Goal: Complete application form

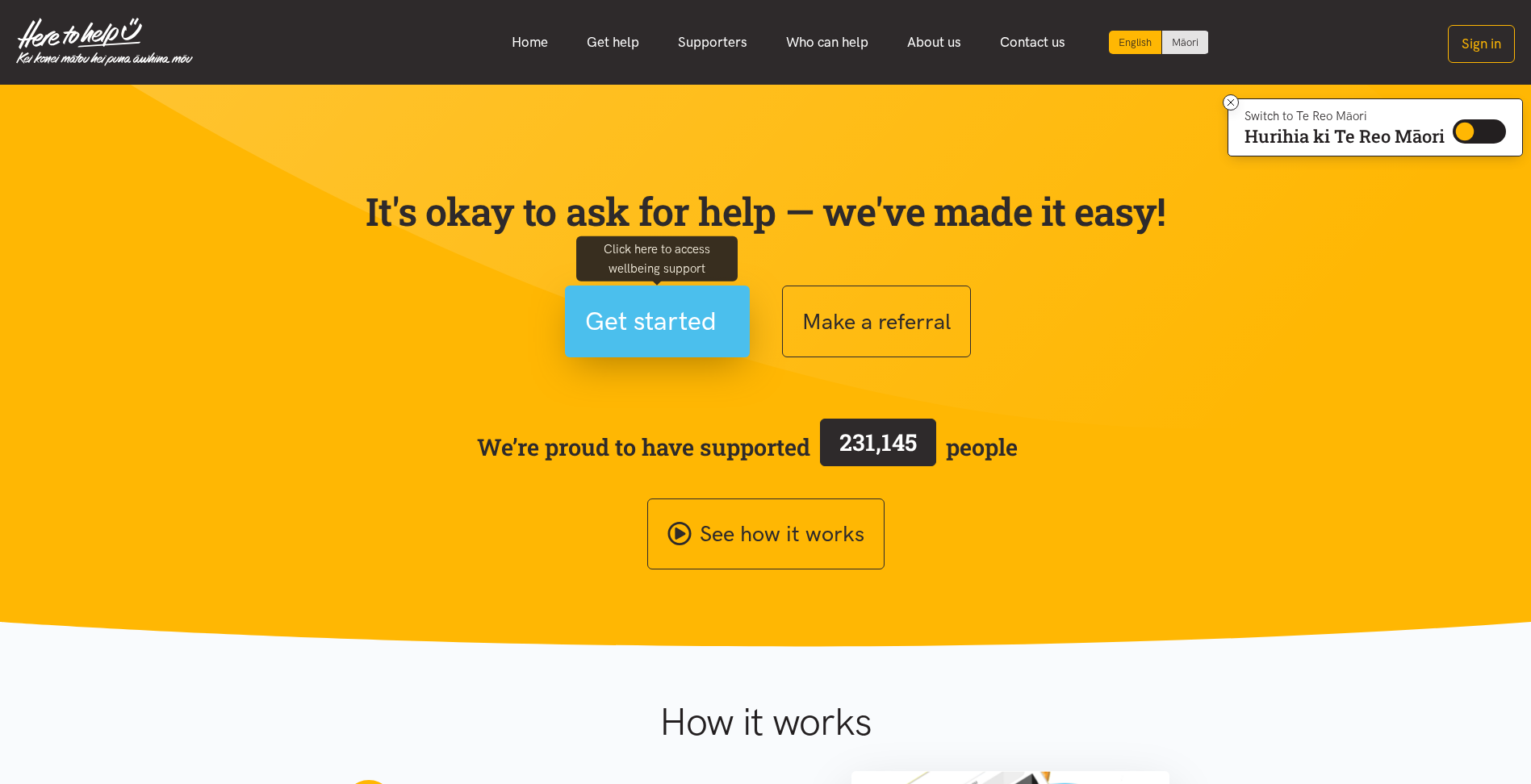
click at [666, 320] on span "Get started" at bounding box center [650, 321] width 131 height 41
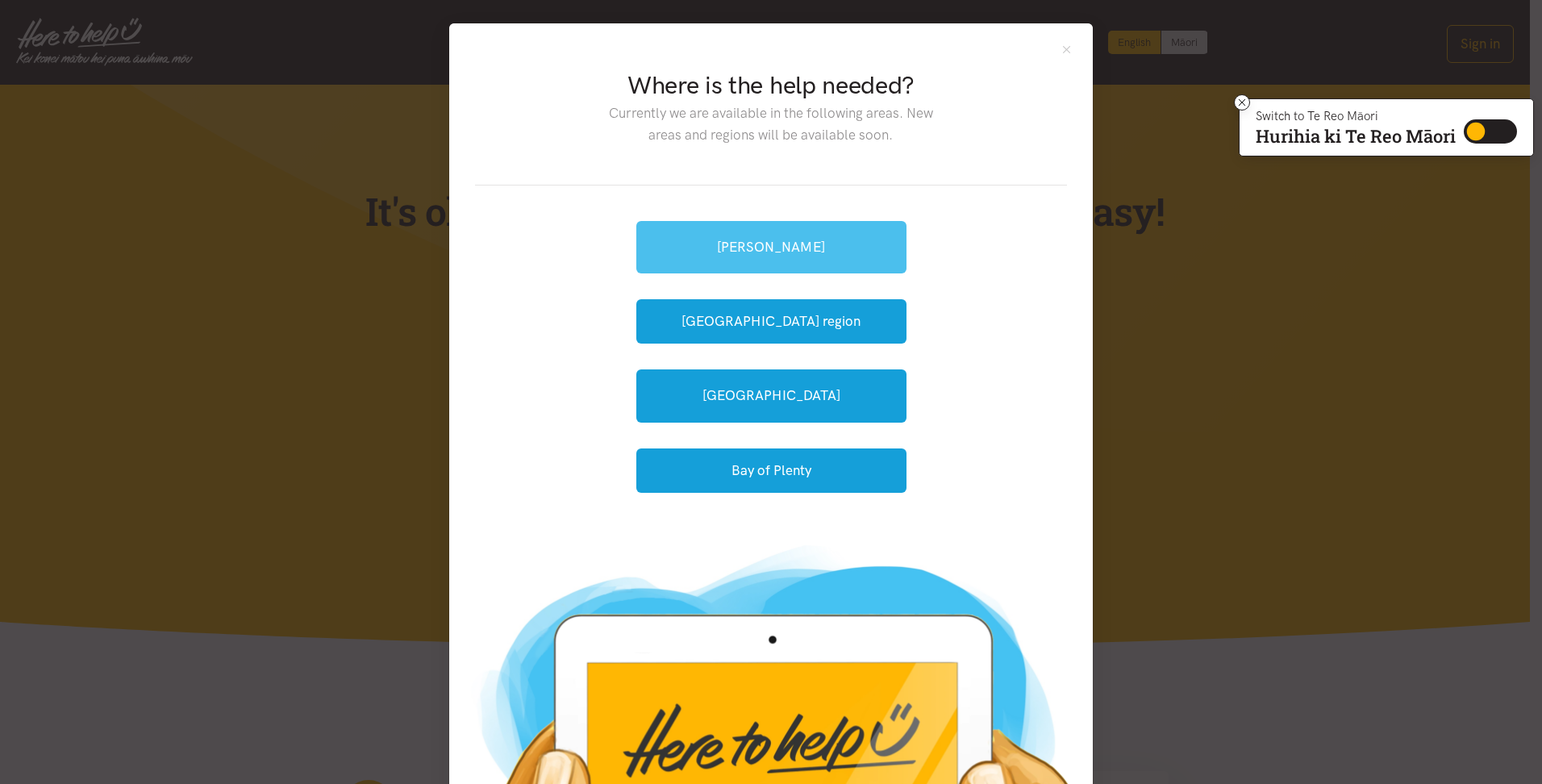
click at [697, 245] on link "[PERSON_NAME]" at bounding box center [771, 247] width 270 height 52
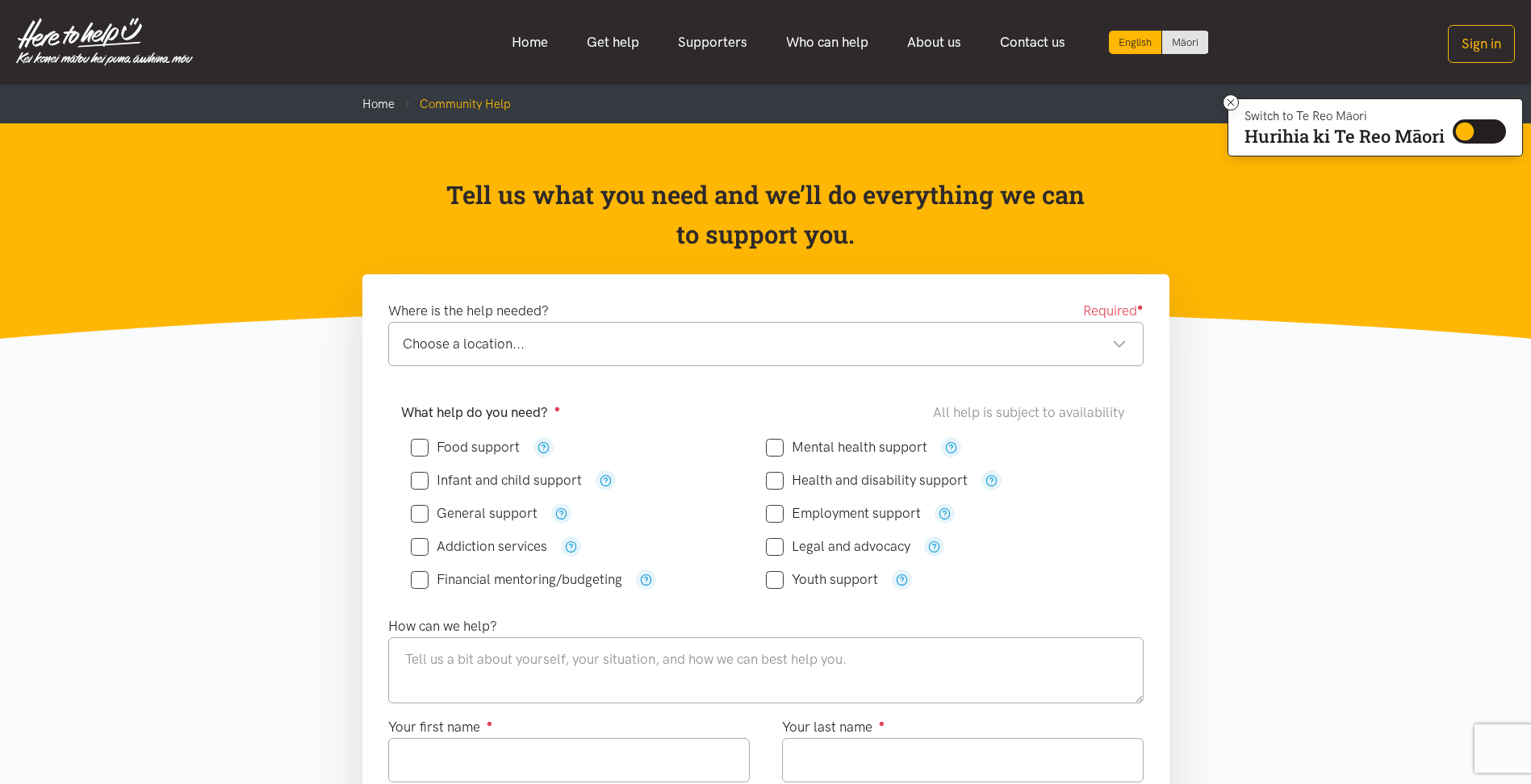
click at [424, 446] on input "Food support" at bounding box center [465, 447] width 109 height 14
checkbox input "true"
click at [777, 512] on input "Employment support" at bounding box center [843, 513] width 155 height 14
click at [1122, 342] on div "Choose a location..." at bounding box center [764, 343] width 724 height 22
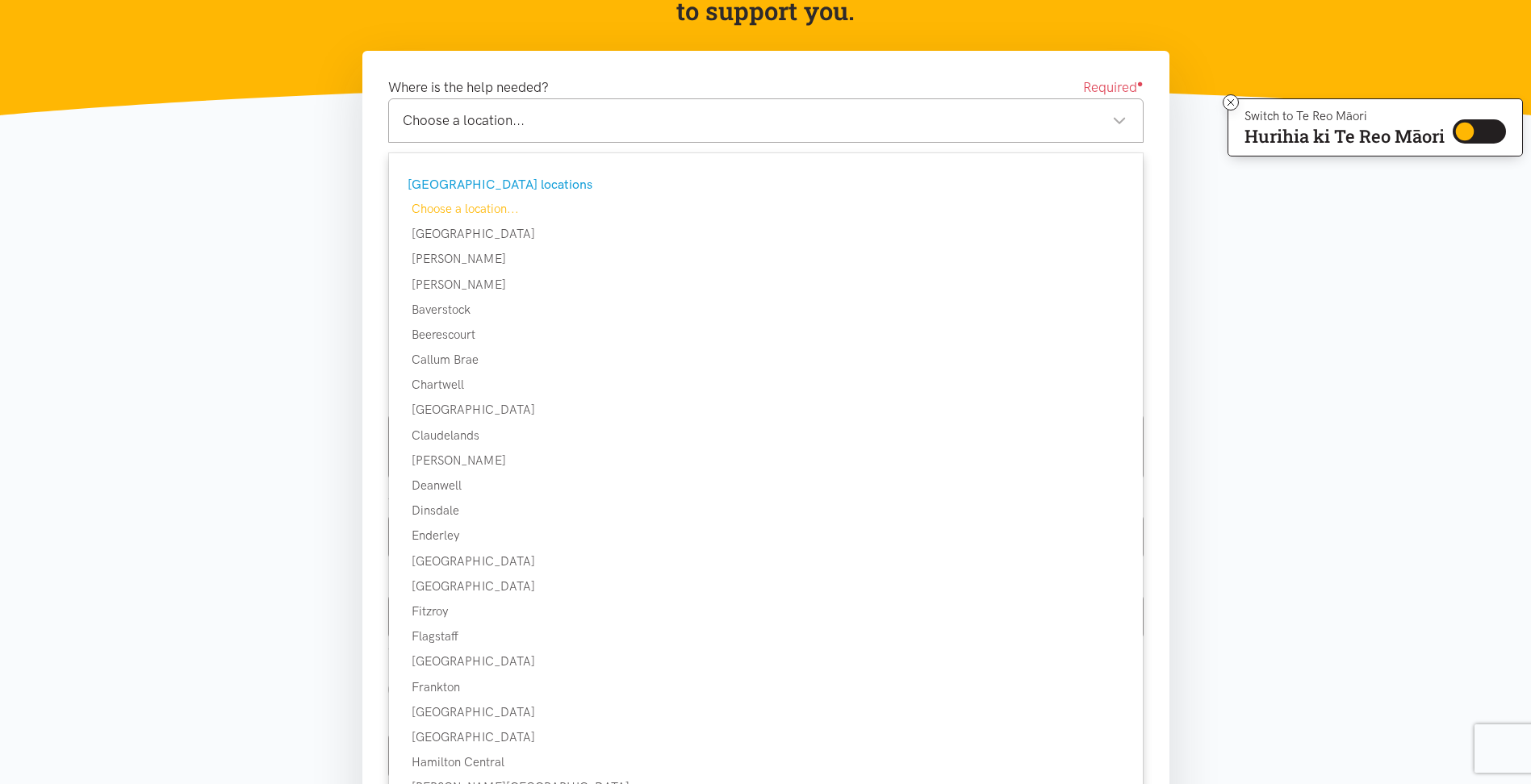
scroll to position [242, 0]
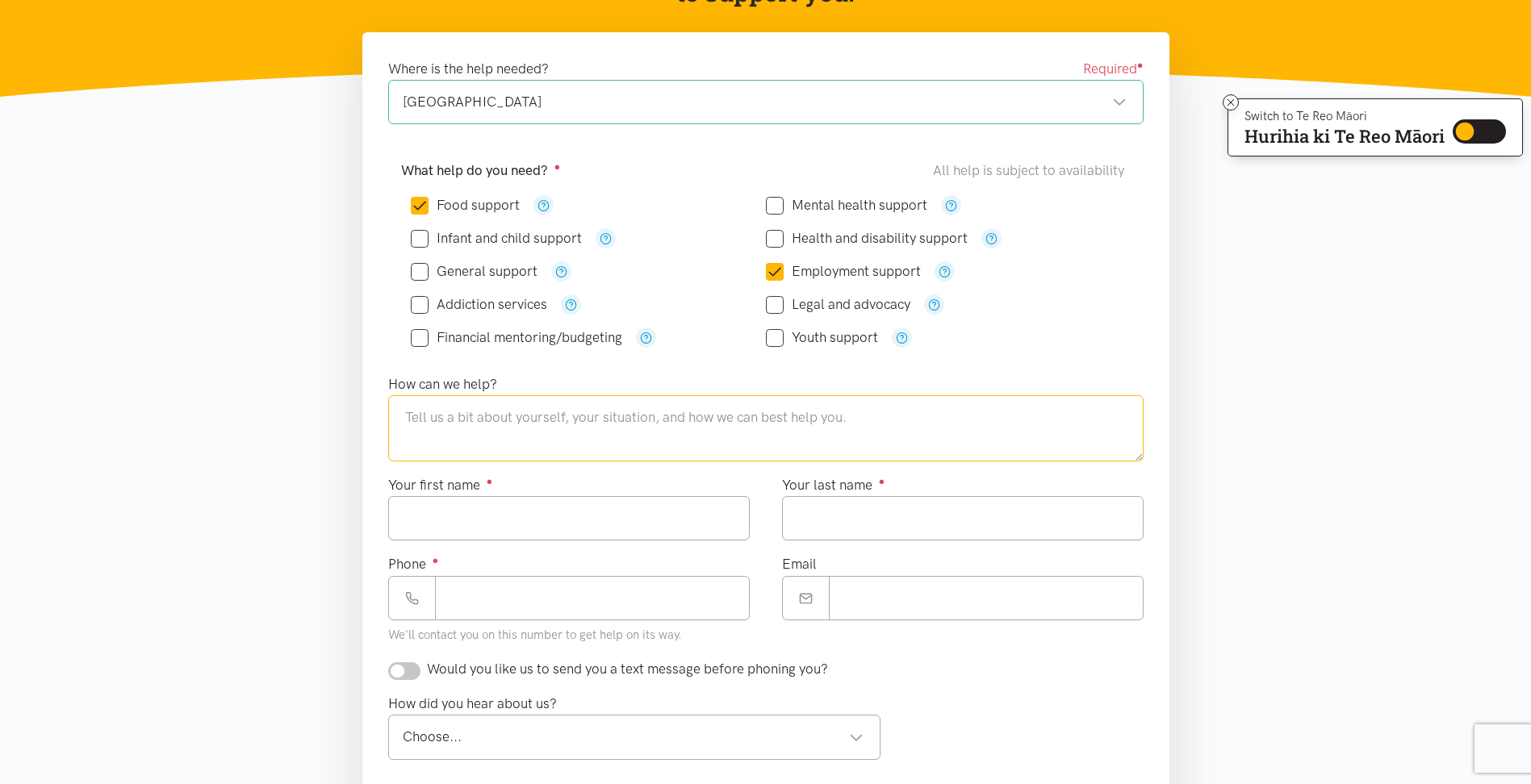
click at [565, 440] on textarea at bounding box center [765, 428] width 755 height 67
click at [778, 268] on input "Employment support" at bounding box center [843, 271] width 155 height 14
checkbox input "false"
click at [646, 425] on textarea at bounding box center [765, 428] width 755 height 67
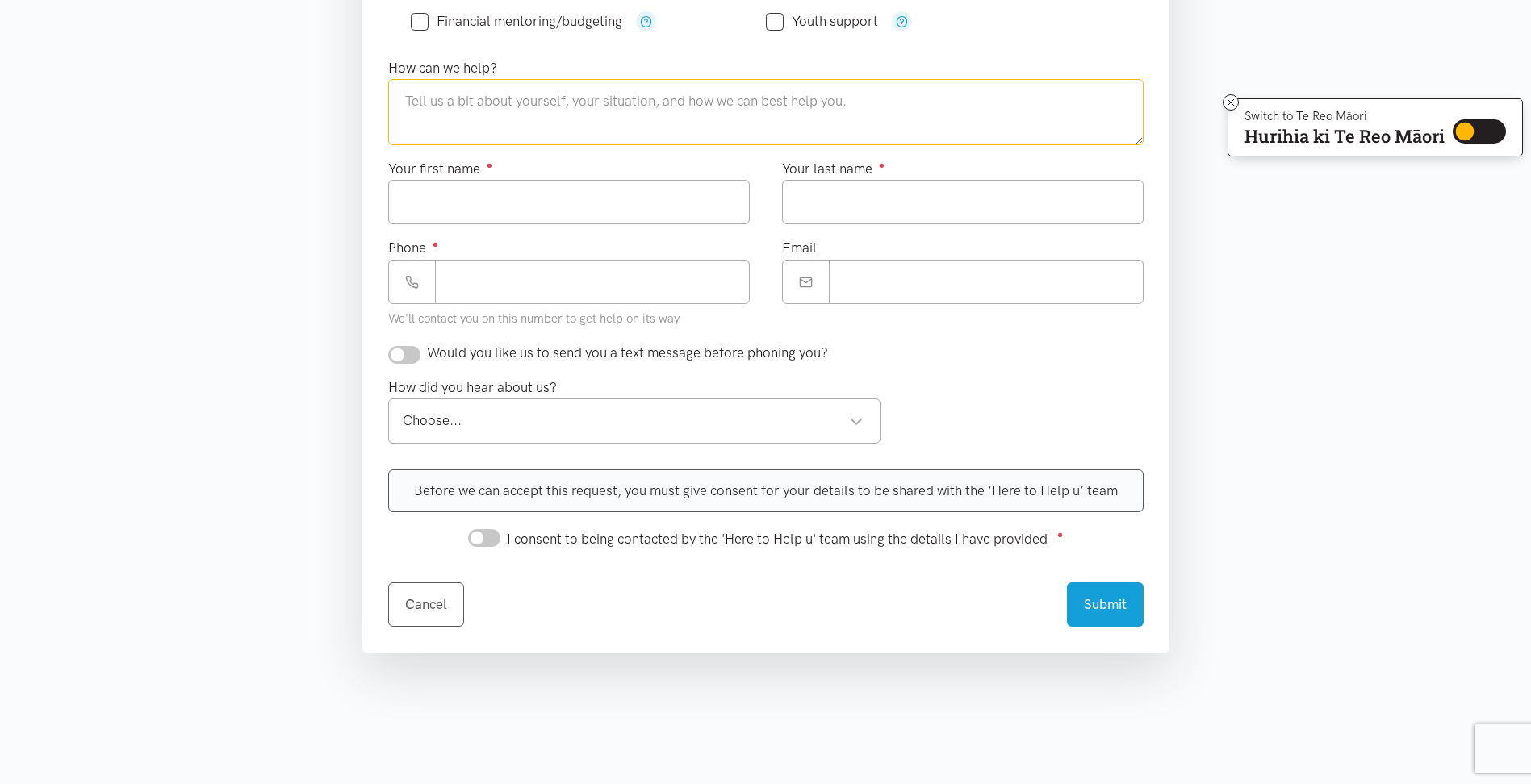
scroll to position [565, 0]
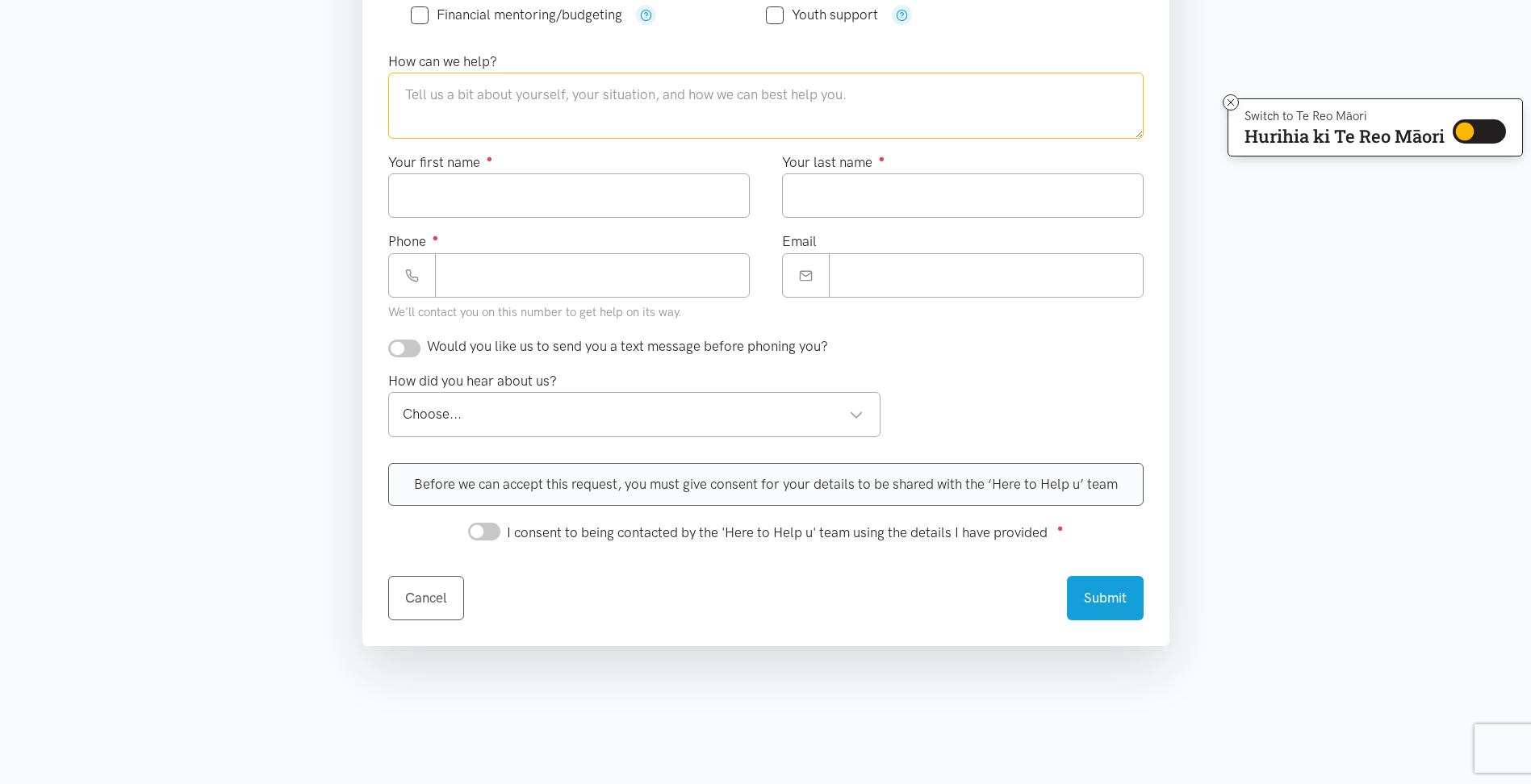
click at [464, 119] on textarea at bounding box center [765, 105] width 755 height 67
drag, startPoint x: 859, startPoint y: 96, endPoint x: 894, endPoint y: 86, distance: 36.4
type textarea "Can we have a shopping for 2 days until my husband gets paid on the week end."
click at [497, 190] on input "Your first name ●" at bounding box center [568, 196] width 362 height 44
type input "********"
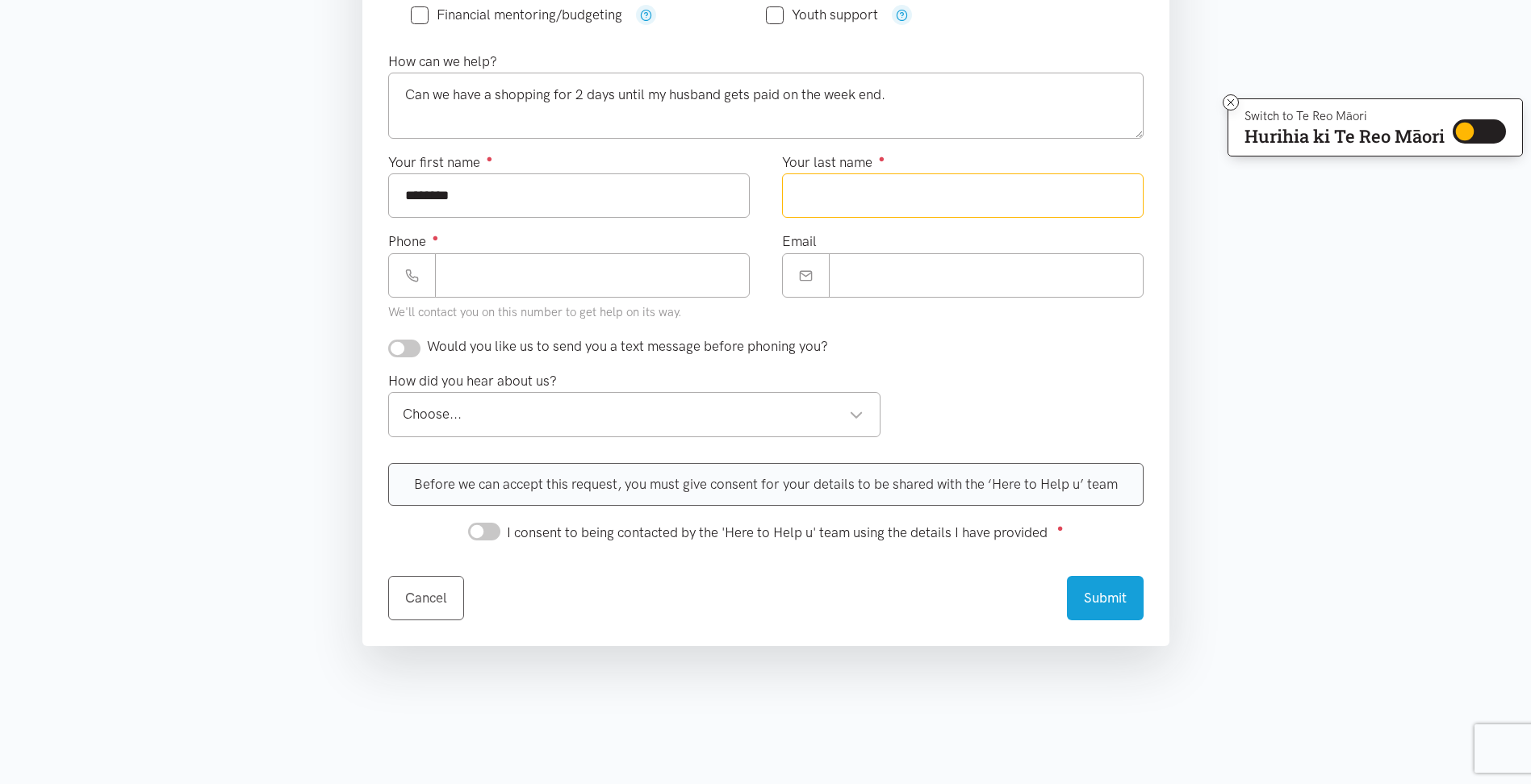
type input "******"
type input "**********"
click at [1031, 274] on input "**********" at bounding box center [986, 276] width 314 height 44
type input "*"
type input "**********"
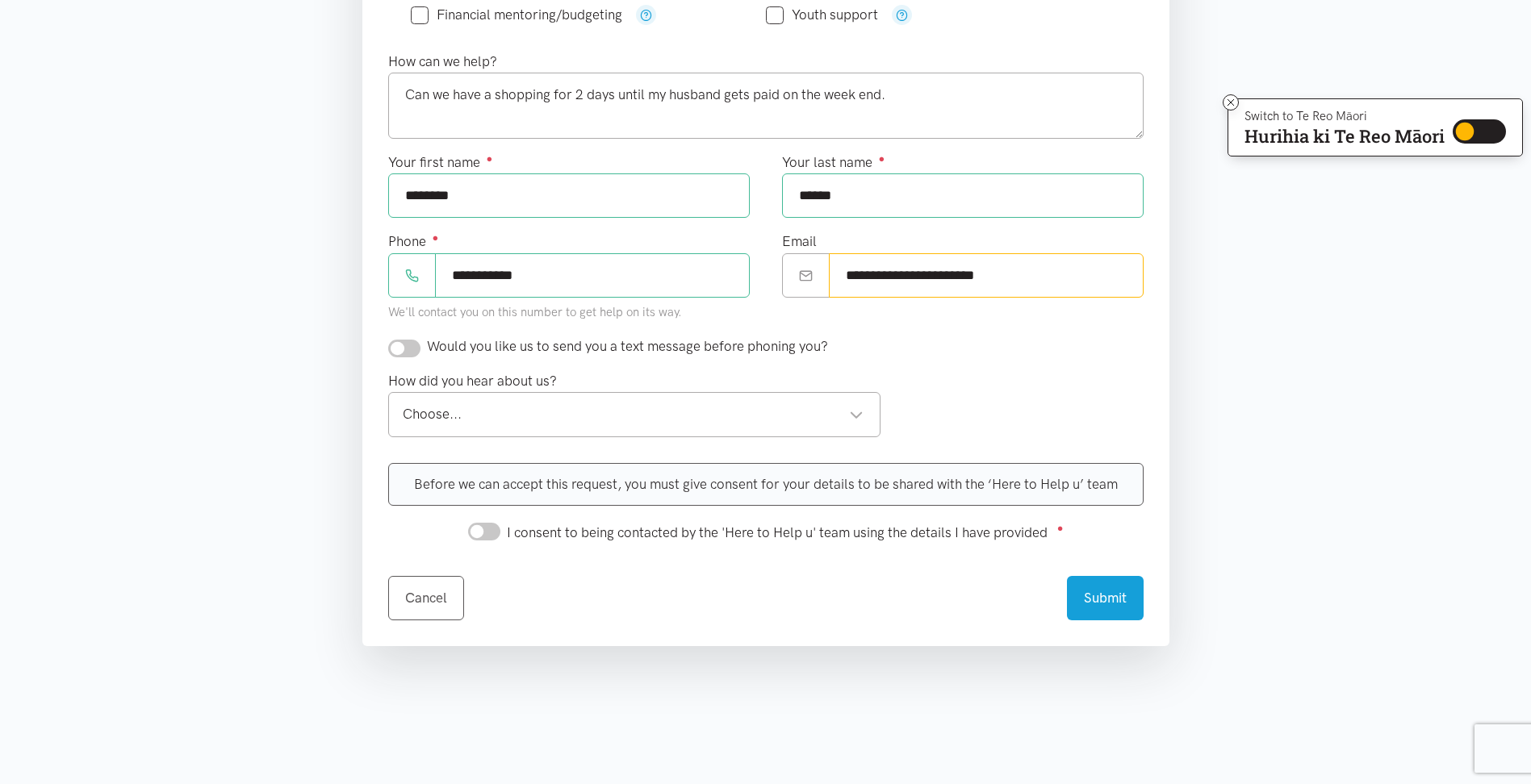
click at [863, 414] on div "Choose..." at bounding box center [633, 414] width 461 height 22
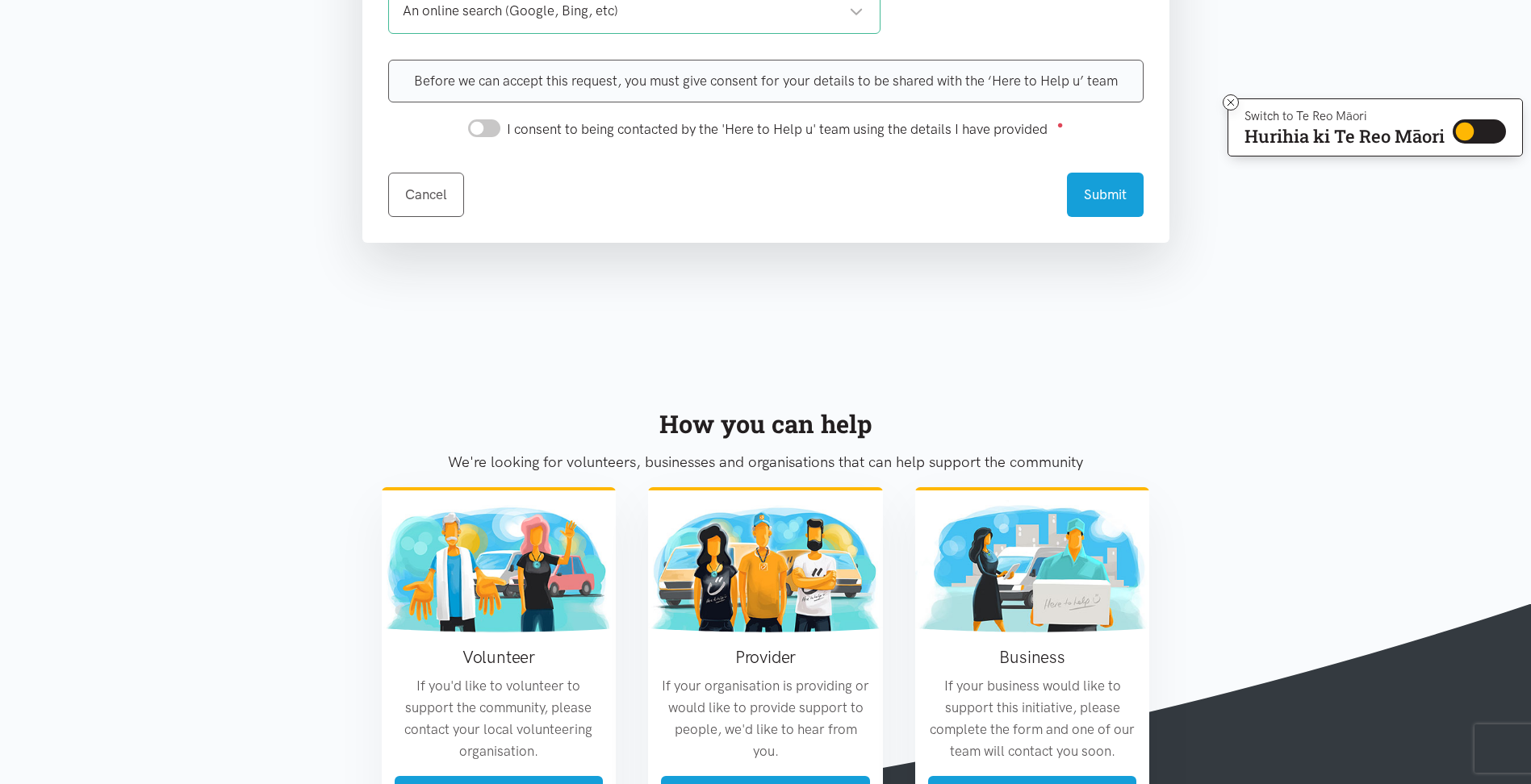
scroll to position [887, 0]
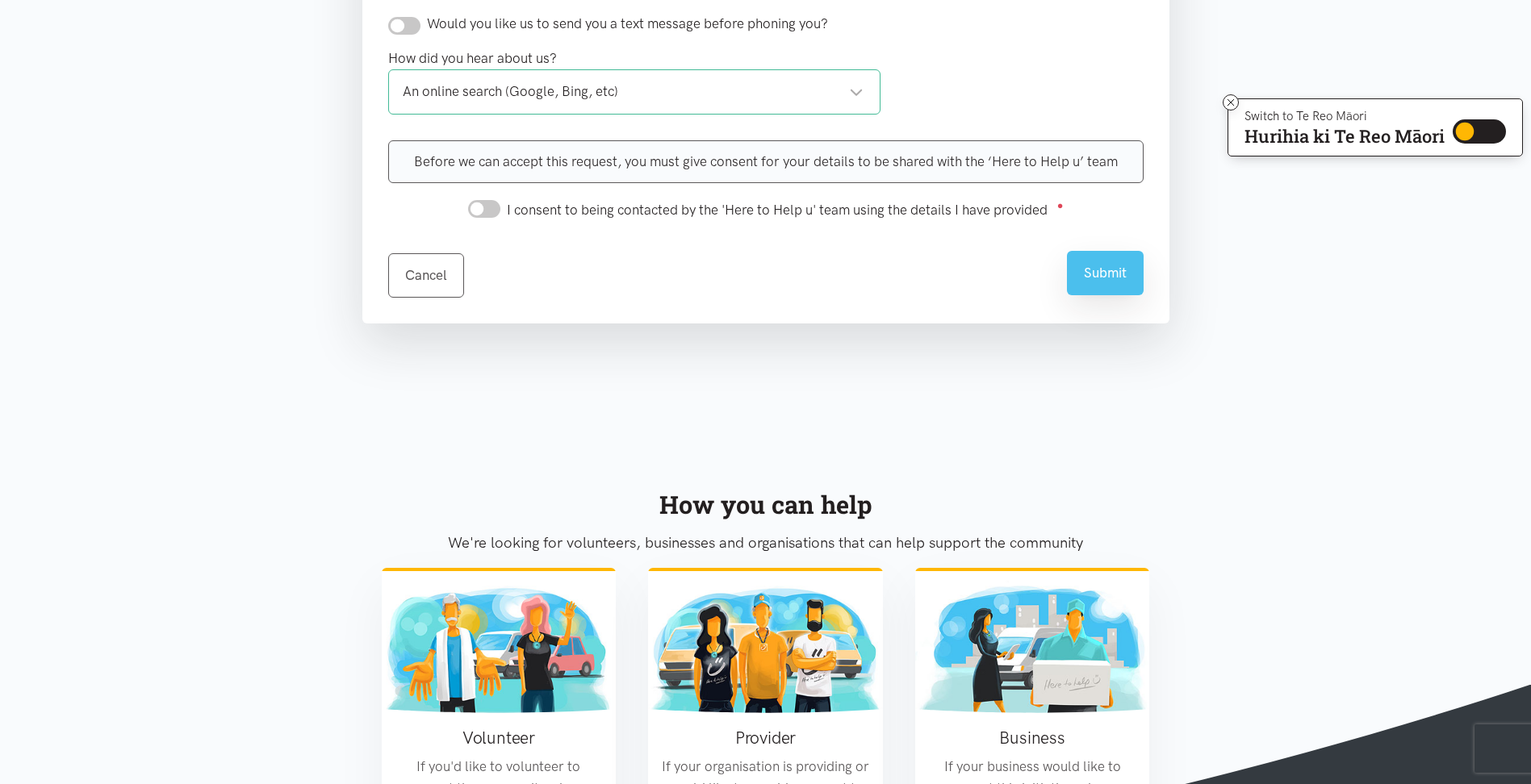
click at [1101, 275] on button "Submit" at bounding box center [1105, 273] width 76 height 44
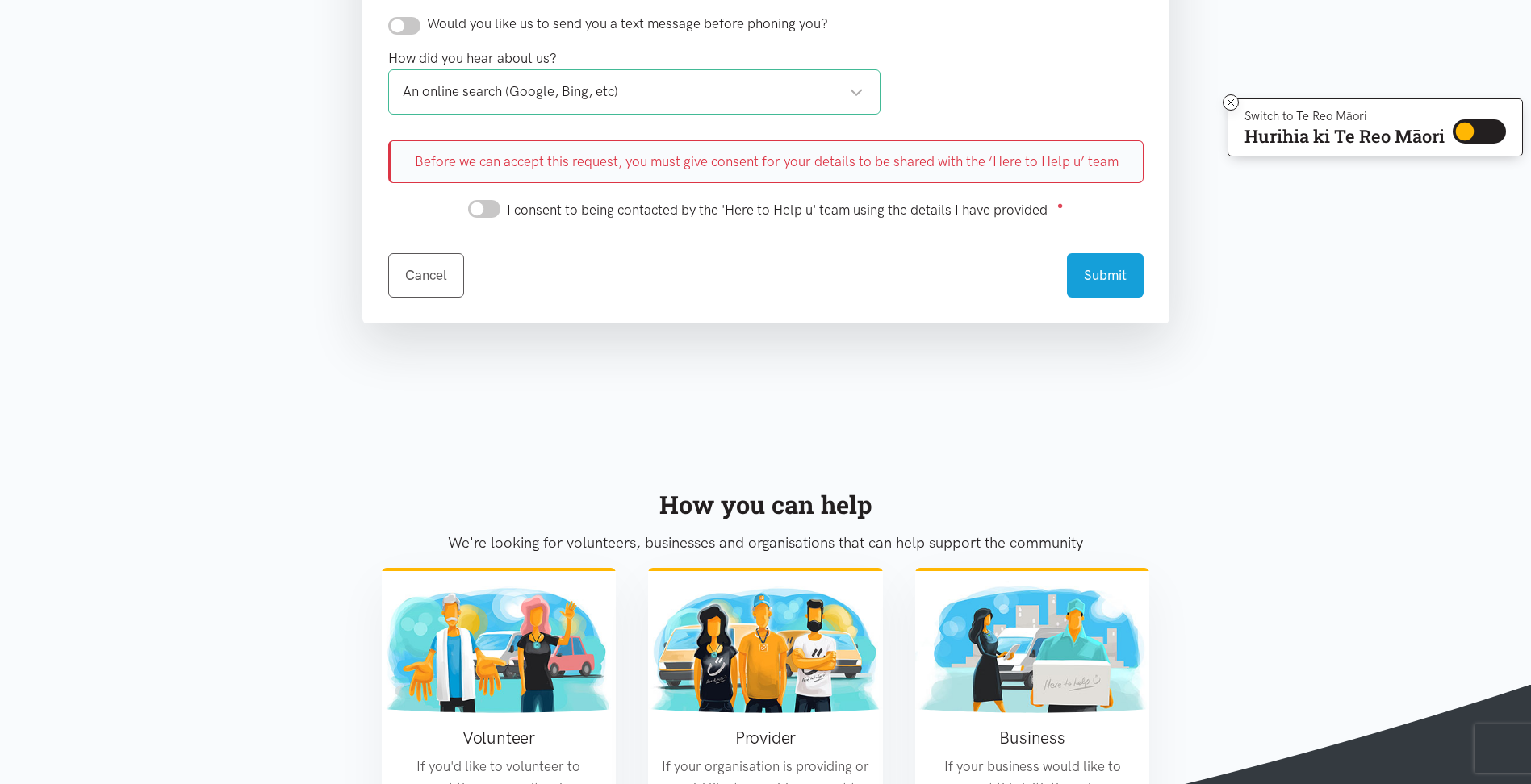
click at [1096, 168] on div "Before we can accept this request, you must give consent for your details to be…" at bounding box center [765, 162] width 755 height 42
click at [475, 209] on input "I consent to being contacted by the 'Here to Help u' team using the details I h…" at bounding box center [483, 208] width 32 height 17
checkbox input "true"
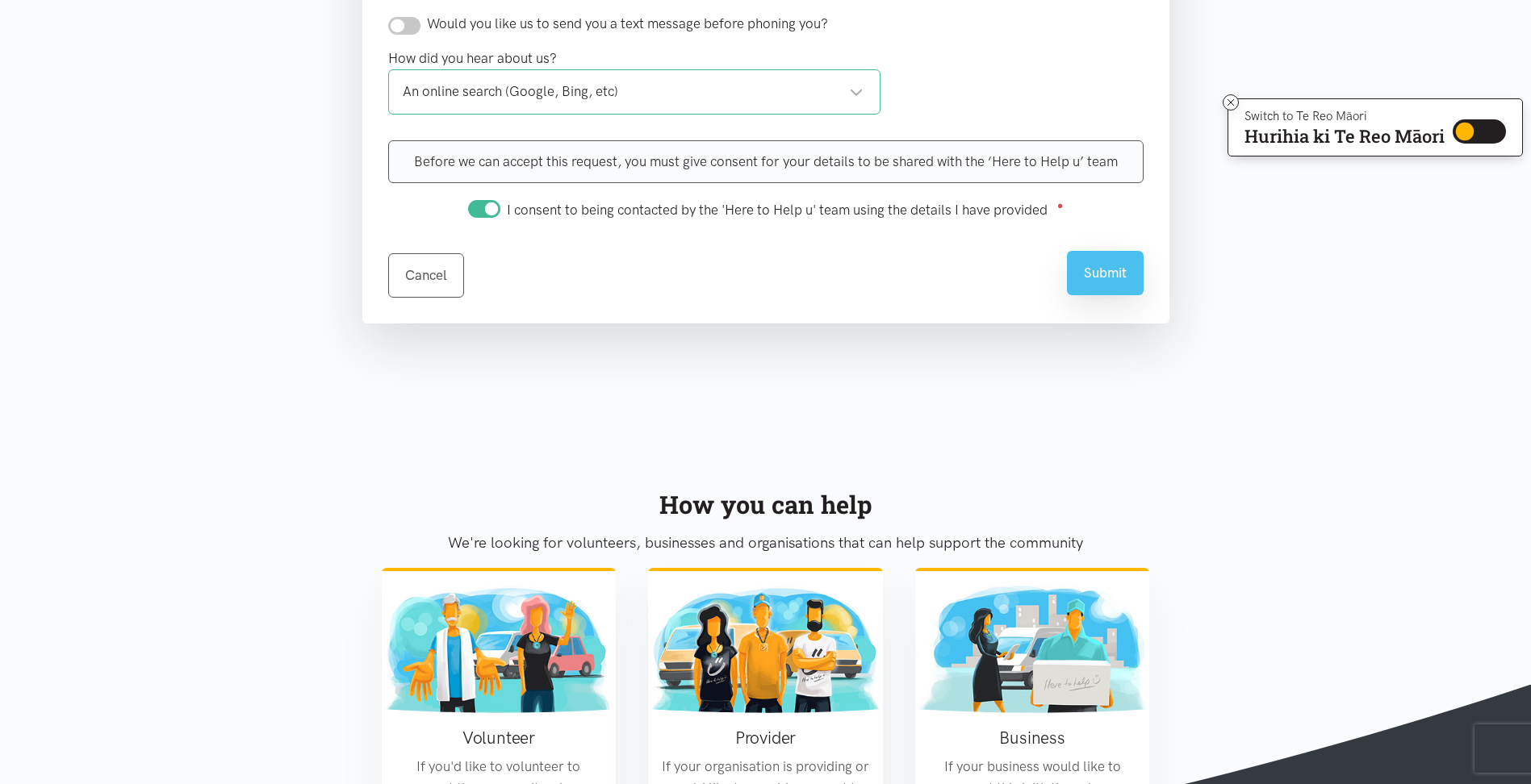
click at [1093, 282] on button "Submit" at bounding box center [1105, 273] width 76 height 44
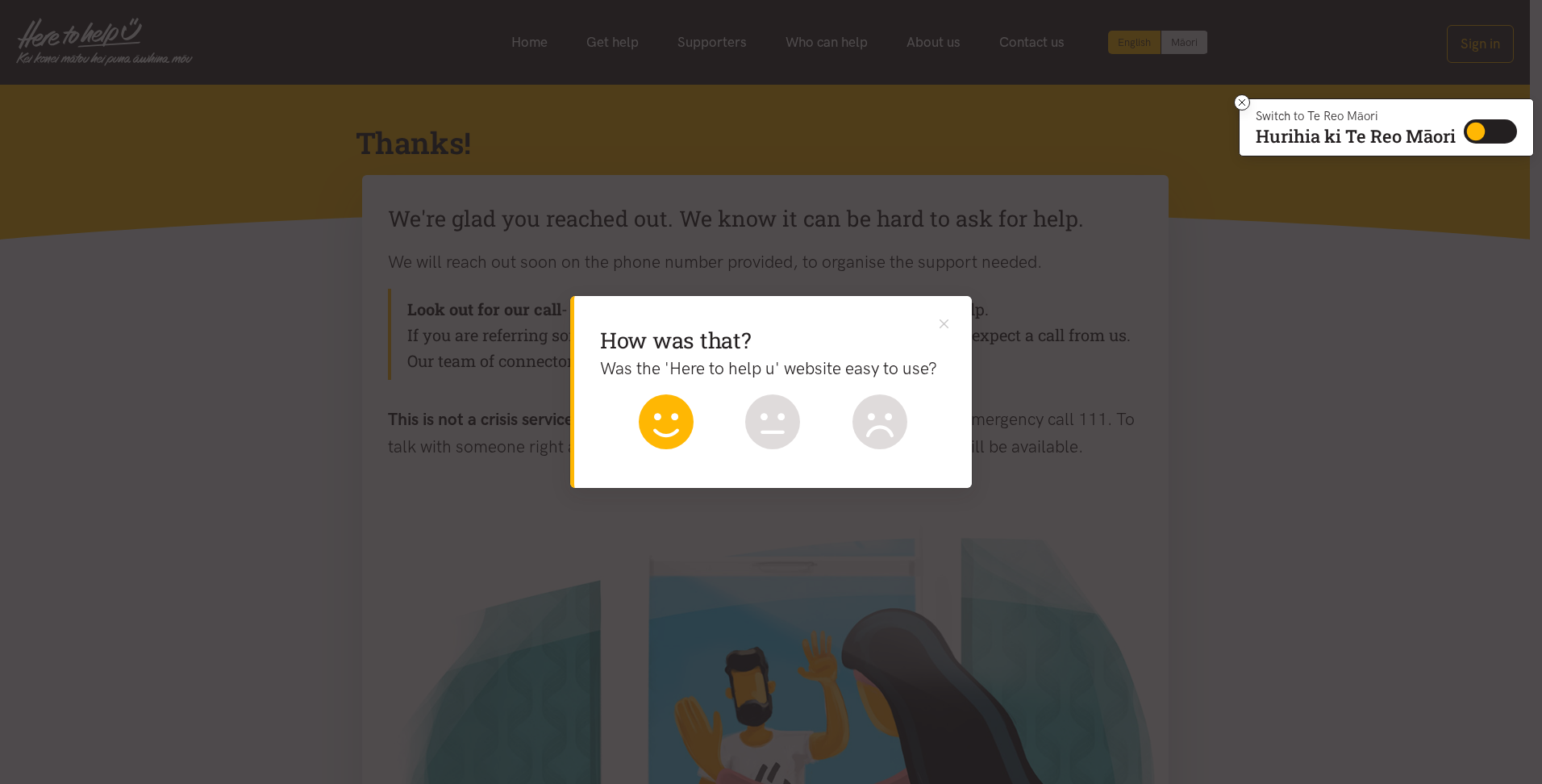
click at [674, 426] on icon at bounding box center [665, 421] width 55 height 55
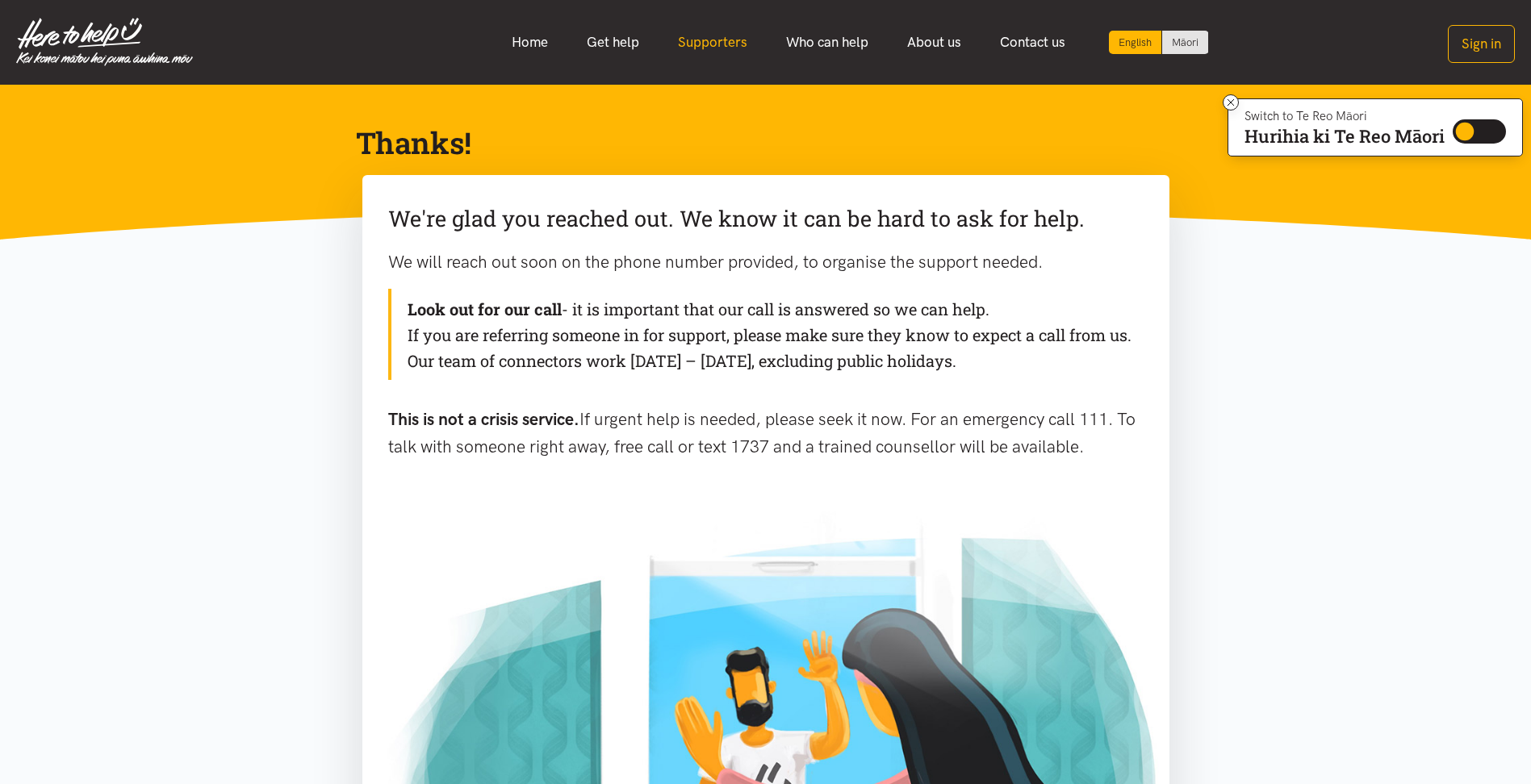
click at [697, 46] on link "Supporters" at bounding box center [713, 42] width 108 height 35
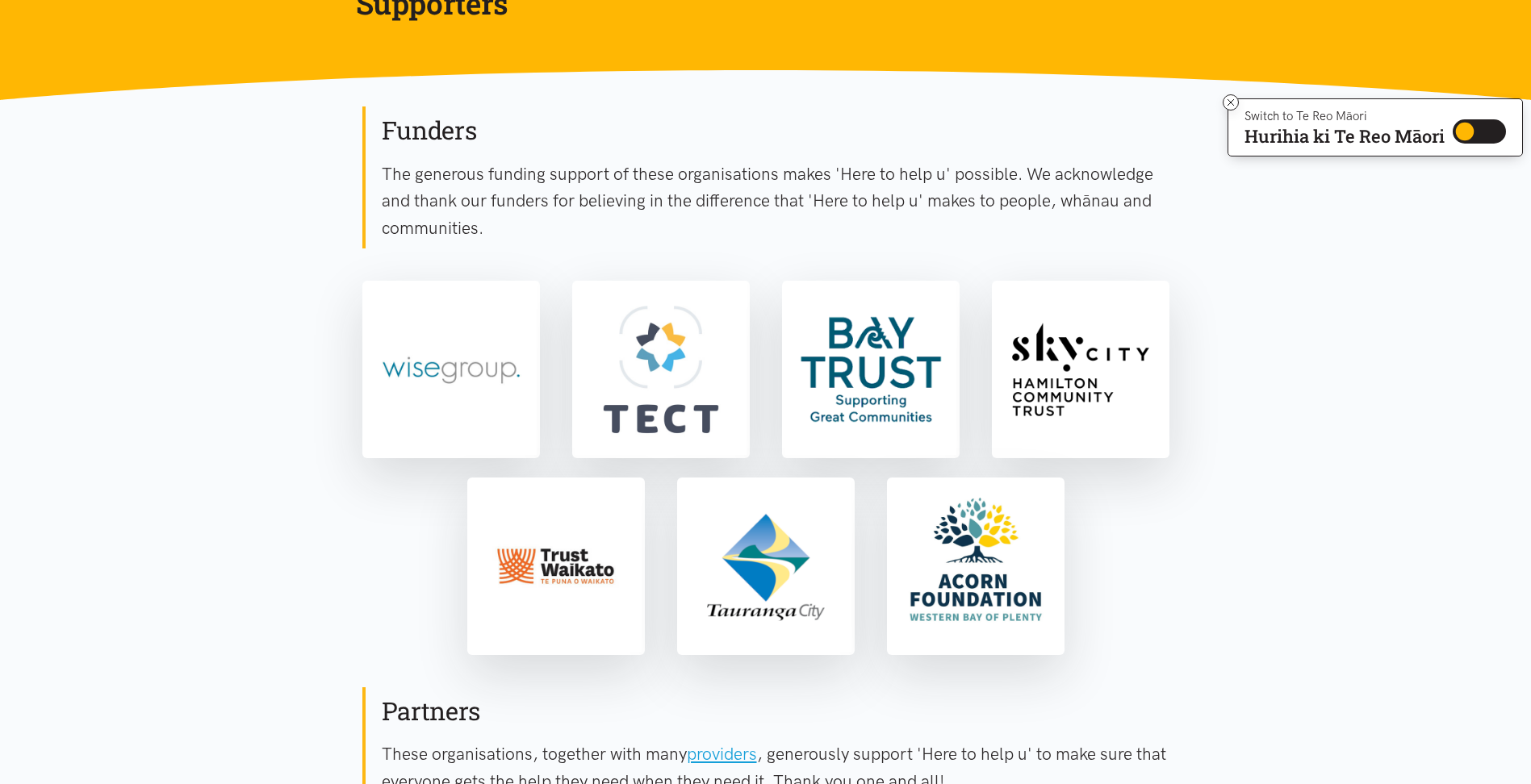
scroll to position [161, 0]
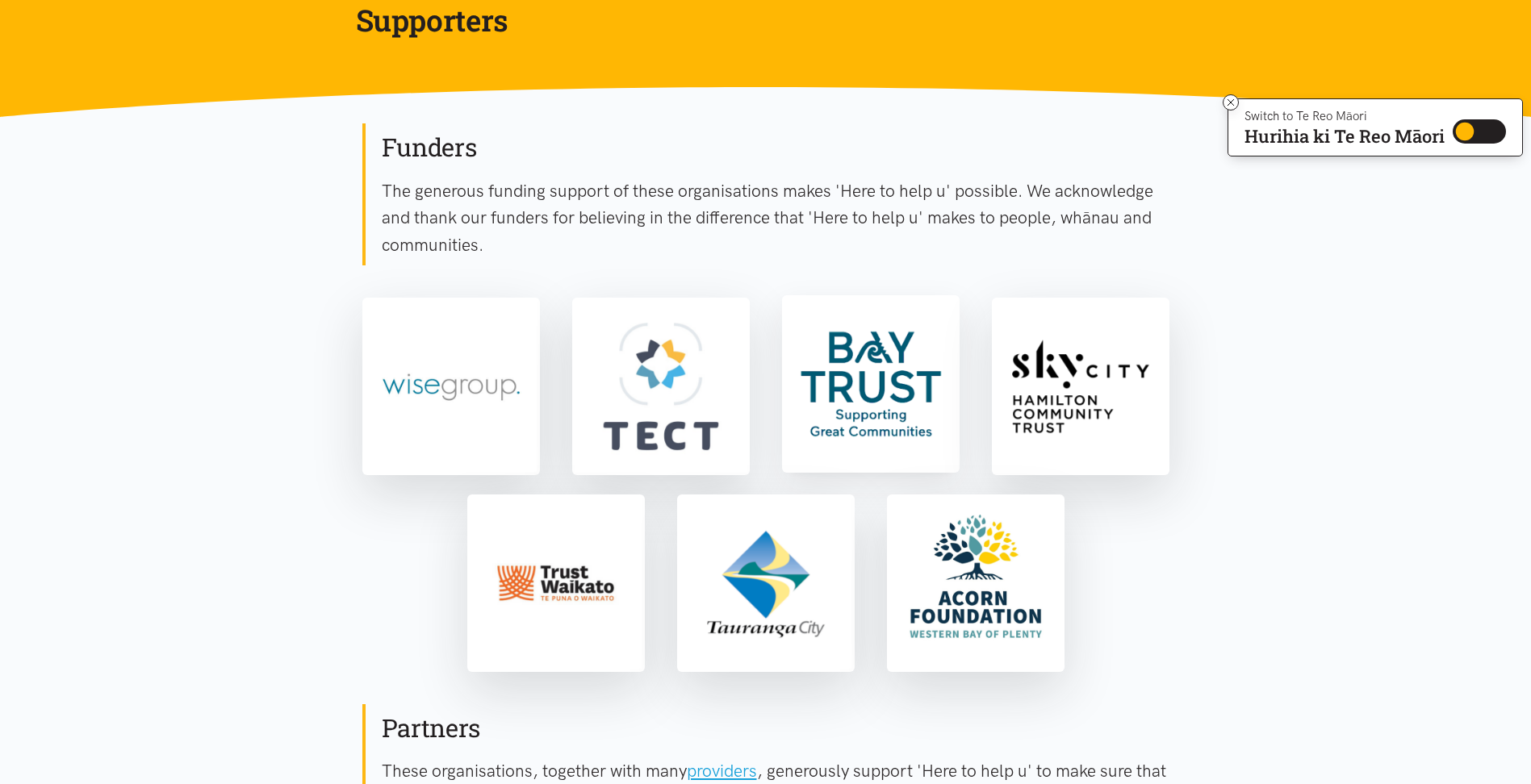
click at [877, 431] on img at bounding box center [870, 383] width 171 height 171
click at [1021, 410] on img at bounding box center [1080, 383] width 171 height 171
click at [571, 565] on img at bounding box center [556, 581] width 171 height 171
click at [649, 365] on img at bounding box center [660, 383] width 171 height 171
click at [478, 410] on img at bounding box center [451, 383] width 171 height 171
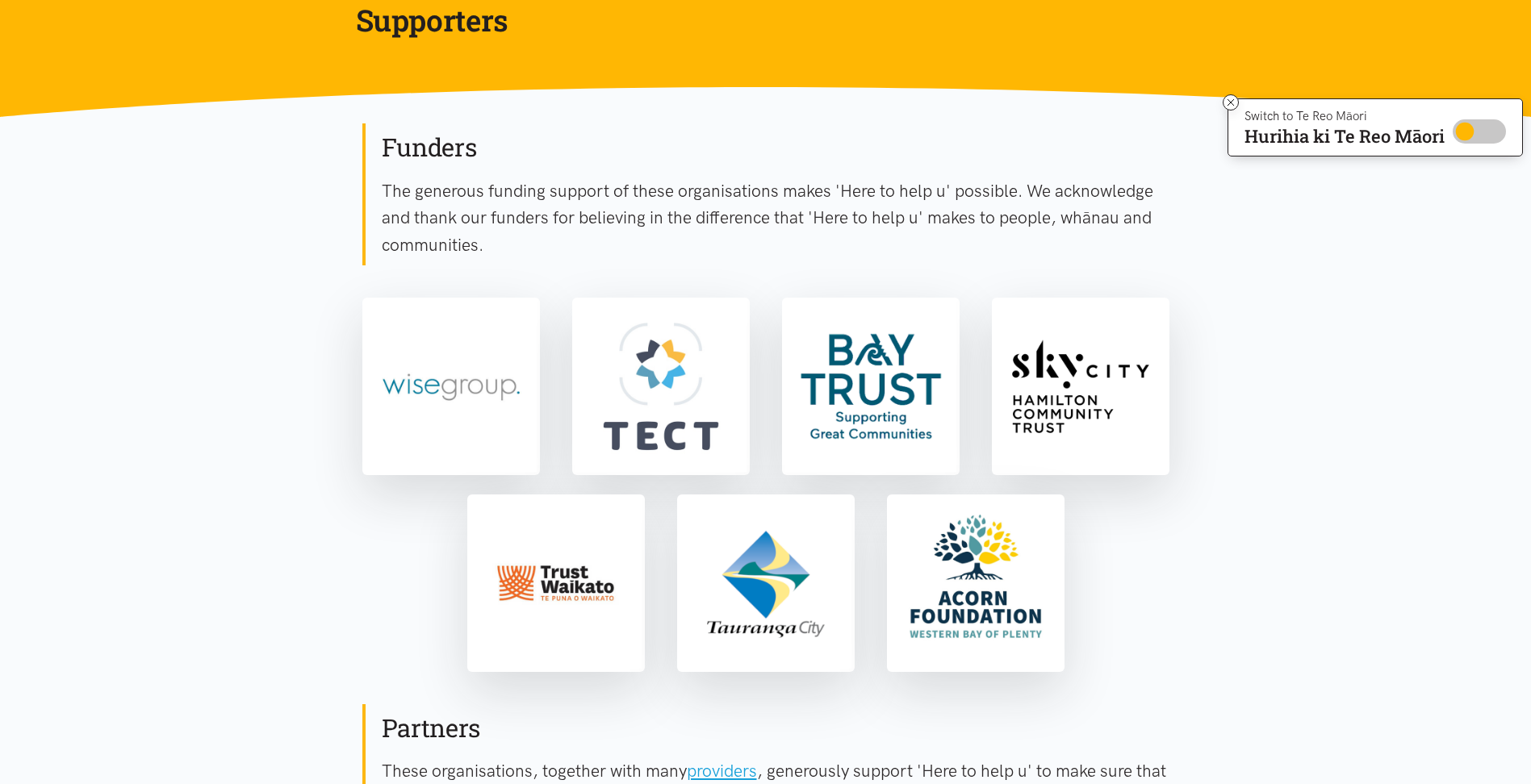
click at [1458, 132] on input "Switch to Te Reo Māori" at bounding box center [1479, 131] width 53 height 24
checkbox input "true"
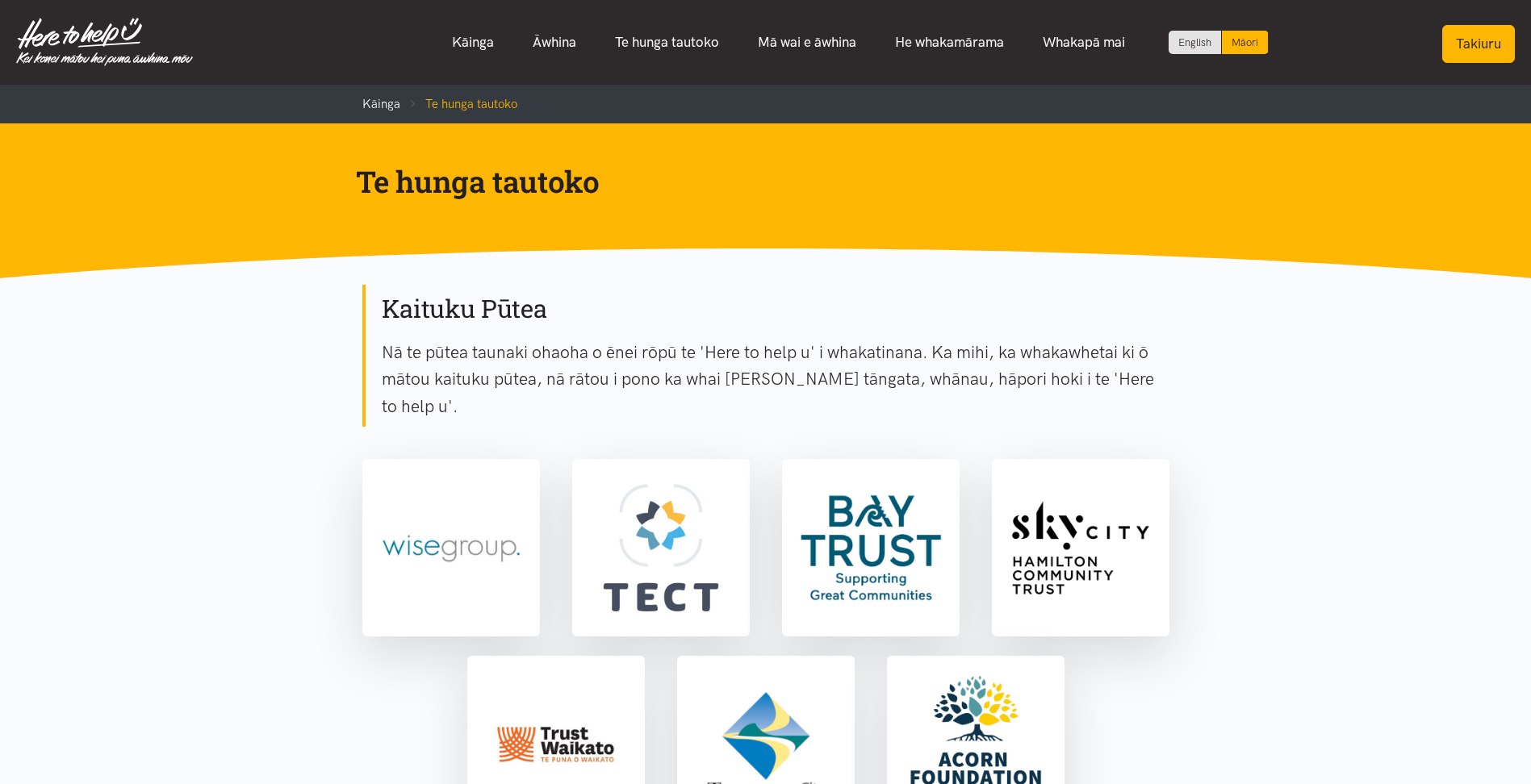
click at [1463, 48] on button "Takiuru" at bounding box center [1478, 43] width 72 height 38
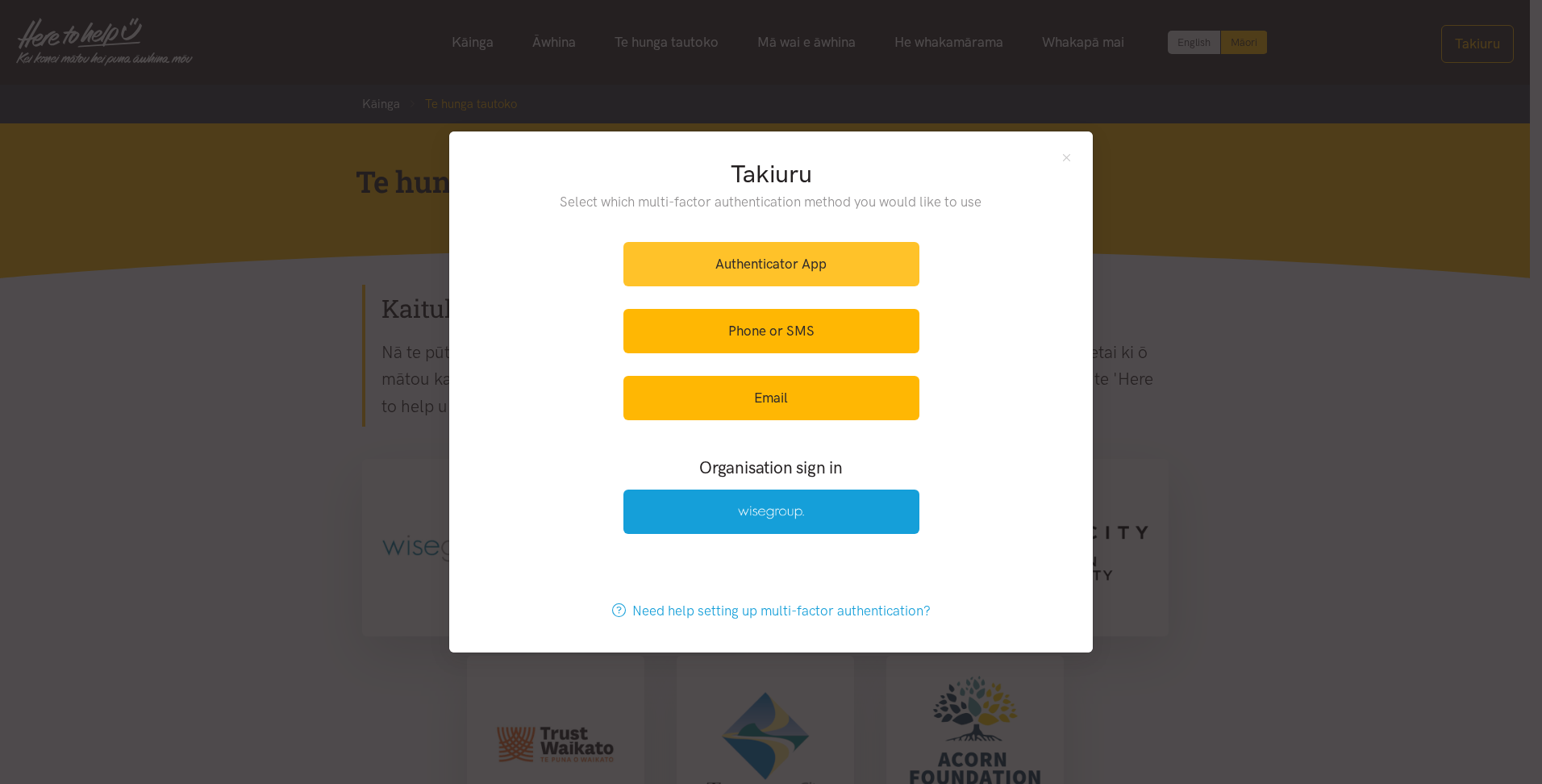
click at [824, 264] on link "Authenticator App" at bounding box center [771, 264] width 296 height 44
